Goal: Information Seeking & Learning: Find specific fact

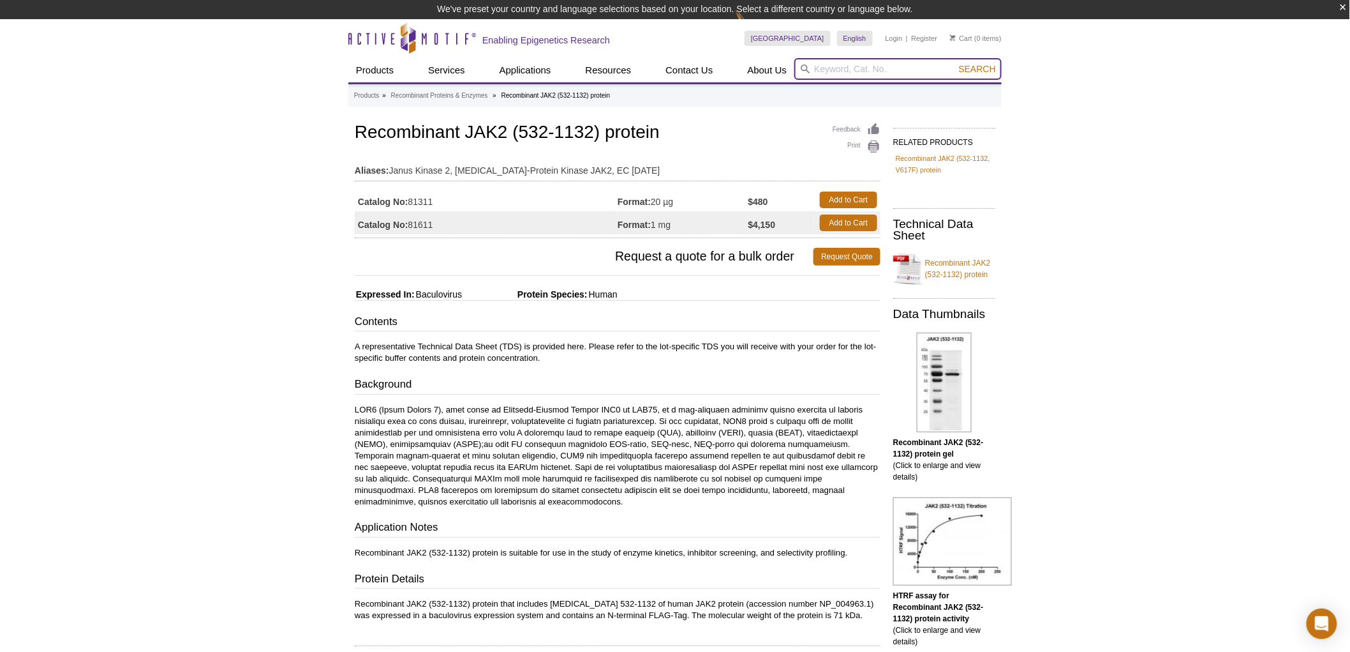
click at [837, 70] on input "search" at bounding box center [898, 69] width 207 height 22
type input "taz"
click at [955, 63] on button "Search" at bounding box center [977, 68] width 45 height 11
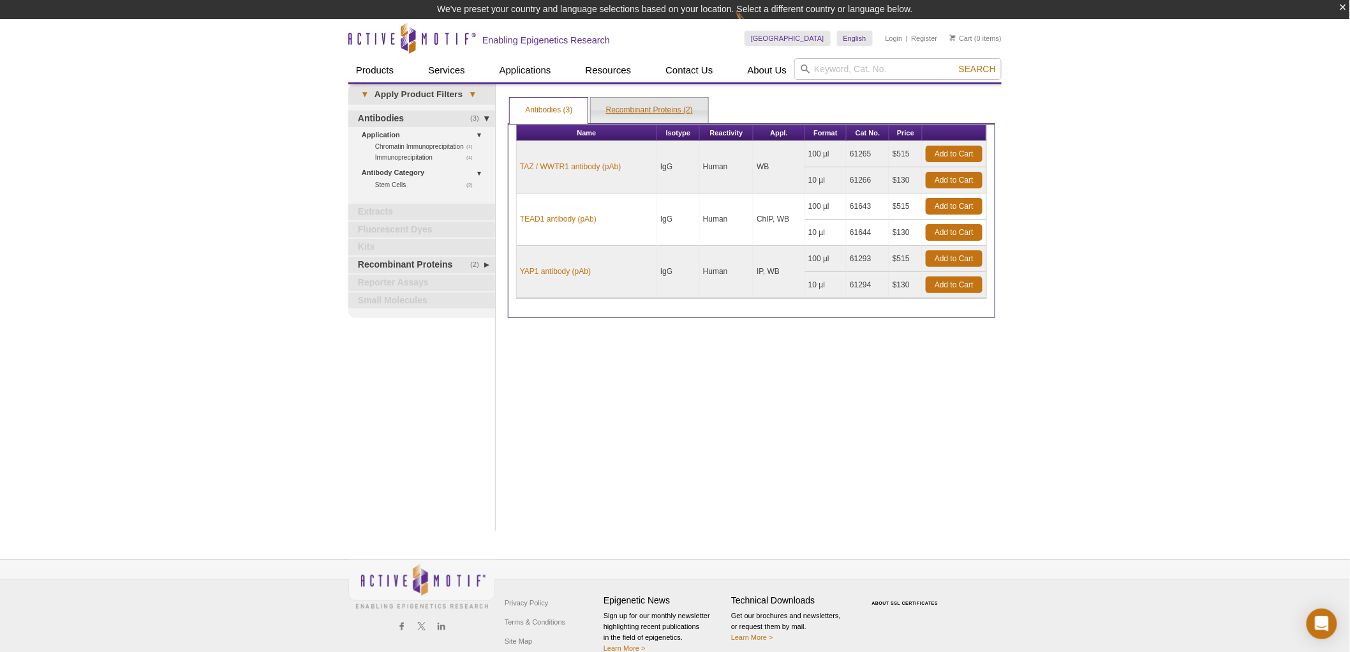
click at [668, 107] on link "Recombinant Proteins (2)" at bounding box center [649, 111] width 117 height 26
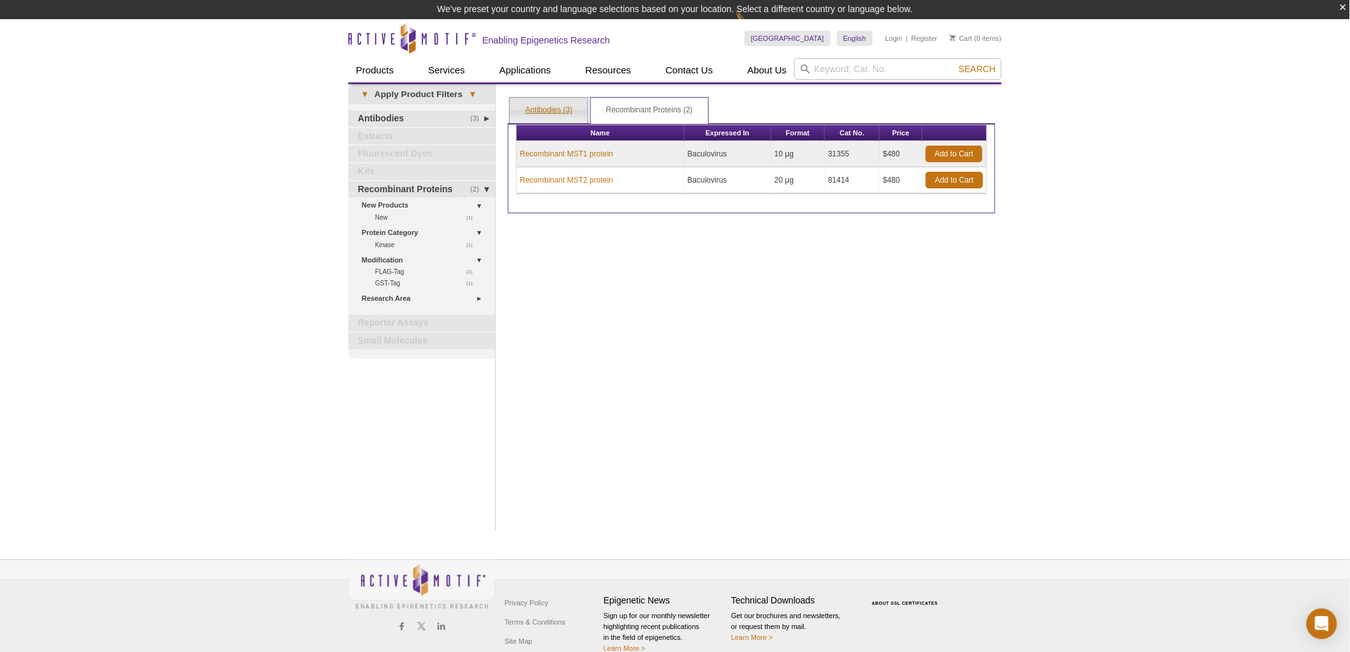
click at [549, 111] on link "Antibodies (3)" at bounding box center [549, 111] width 78 height 26
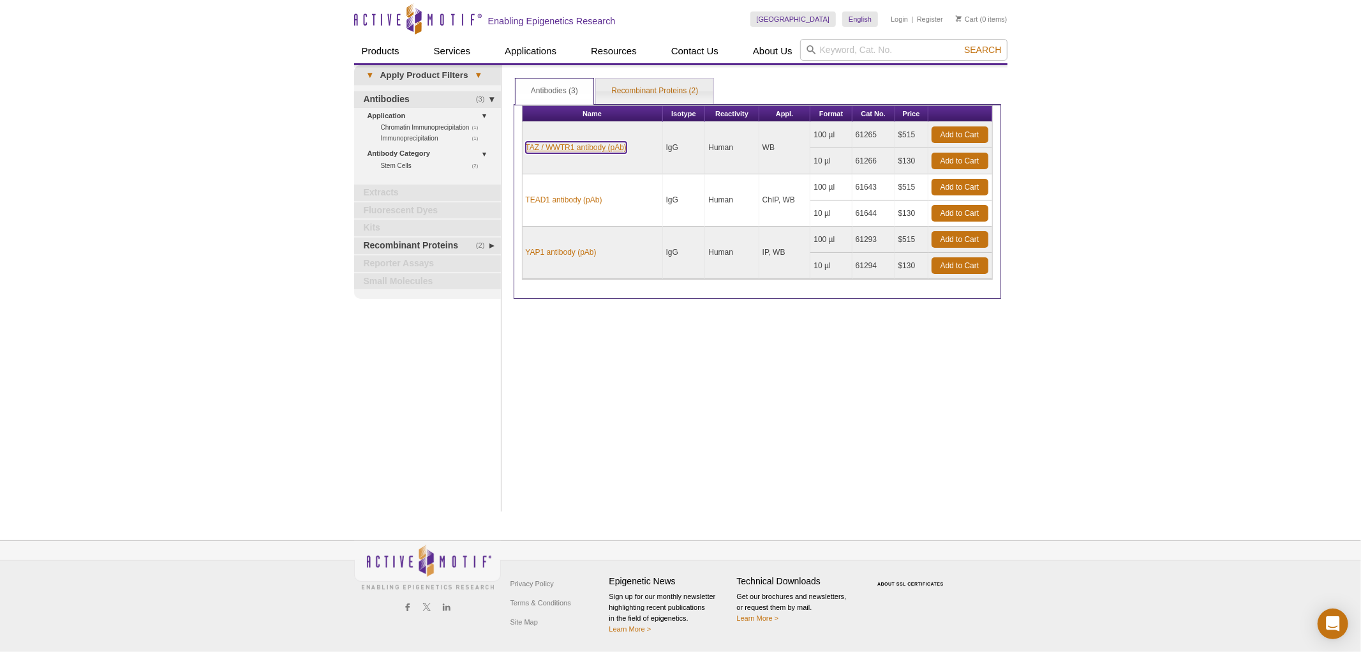
click at [594, 147] on link "TAZ / WWTR1 antibody (pAb)" at bounding box center [576, 147] width 101 height 11
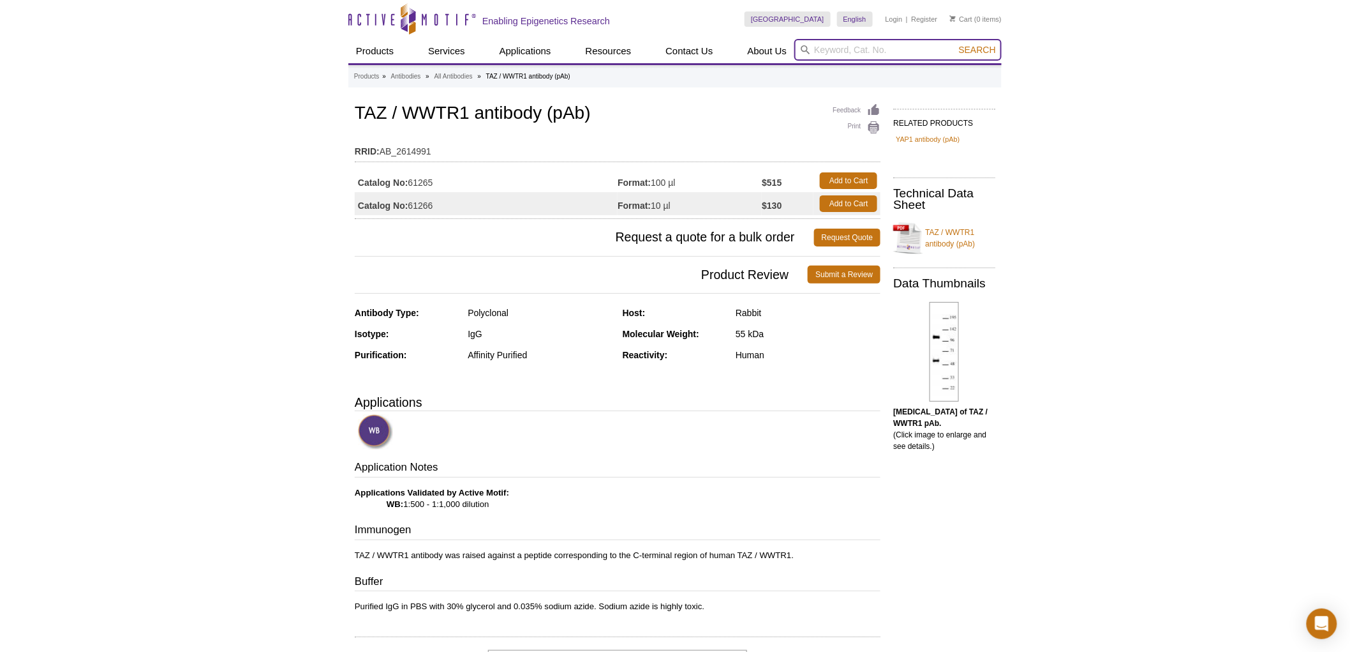
click at [934, 46] on input "search" at bounding box center [898, 50] width 207 height 22
click at [955, 44] on button "Search" at bounding box center [977, 49] width 45 height 11
click at [887, 87] on strong "LATS" at bounding box center [891, 88] width 21 height 10
type input "81209 – Recombinant LATS1 protein"
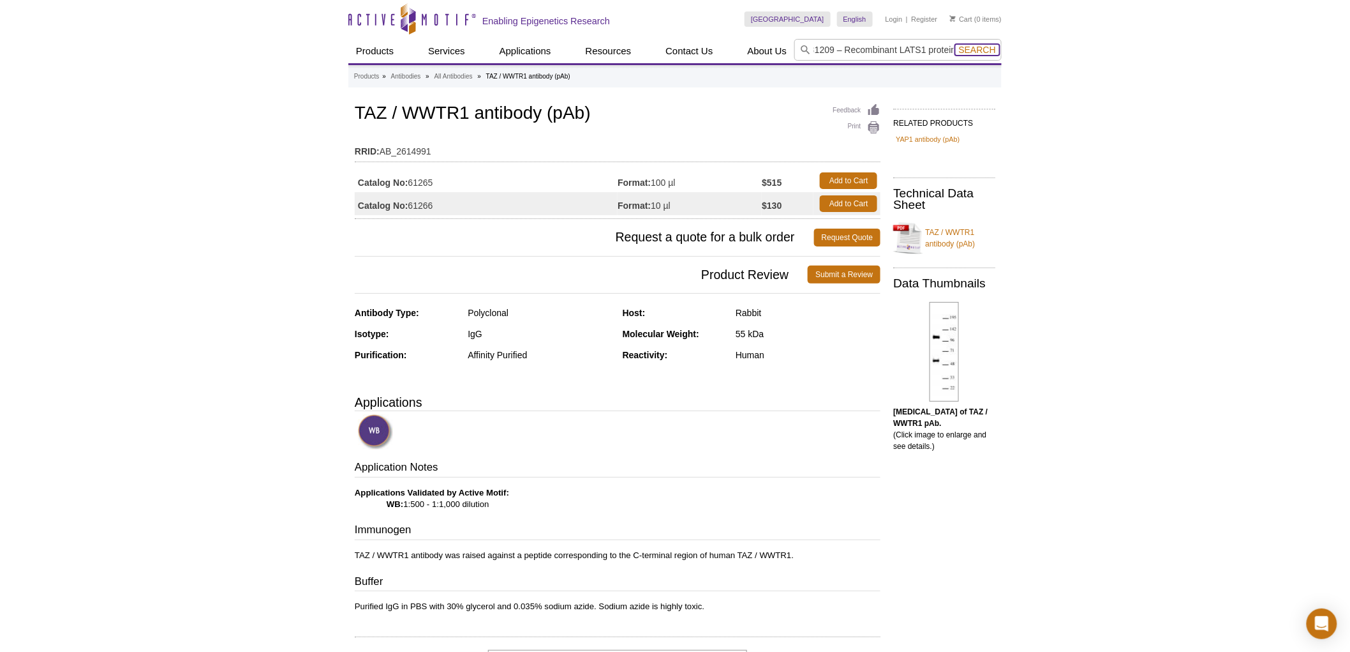
click at [970, 47] on span "Search" at bounding box center [977, 50] width 37 height 10
